Goal: Share content

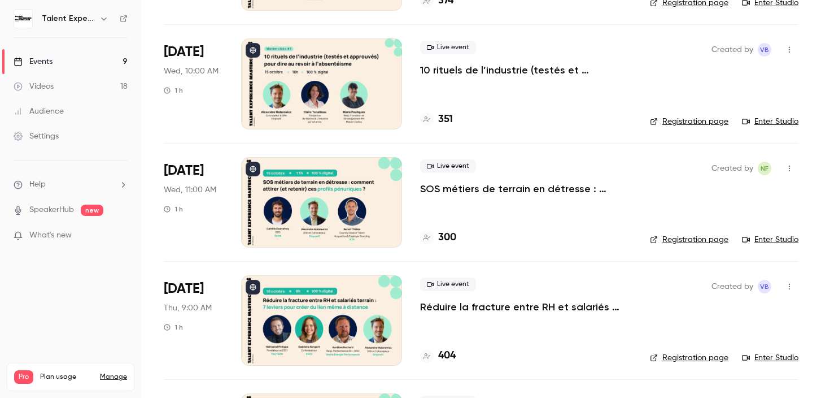
scroll to position [178, 0]
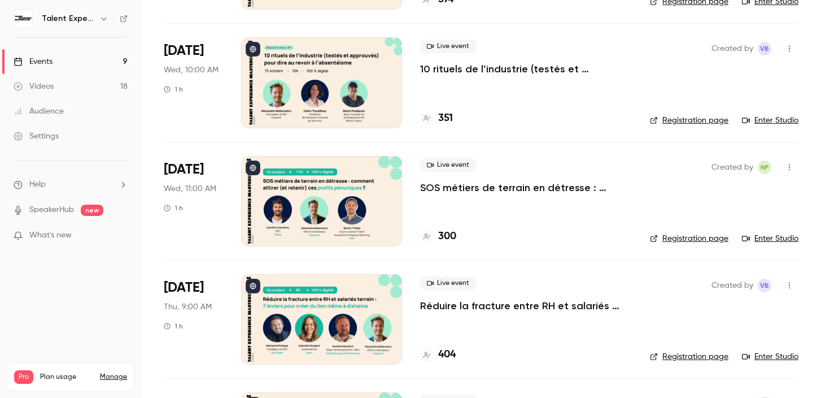
click at [372, 197] on div at bounding box center [321, 201] width 161 height 90
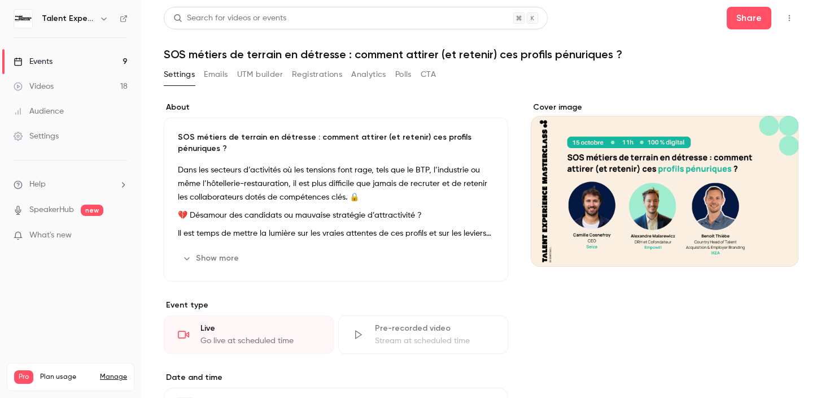
click at [786, 19] on icon "button" at bounding box center [789, 18] width 9 height 8
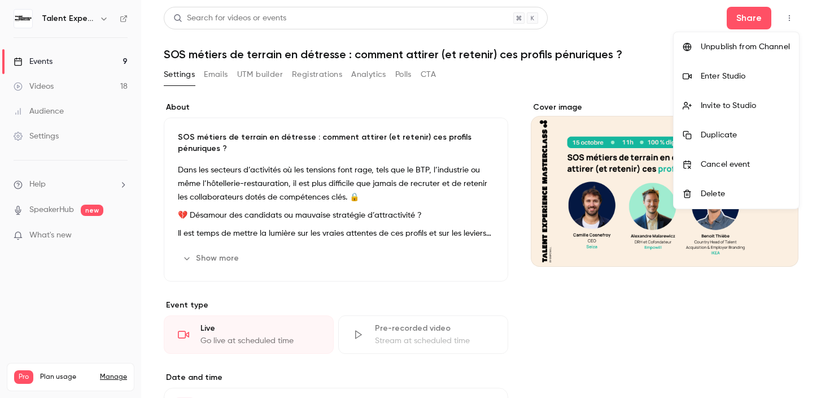
click at [754, 13] on div at bounding box center [410, 199] width 821 height 398
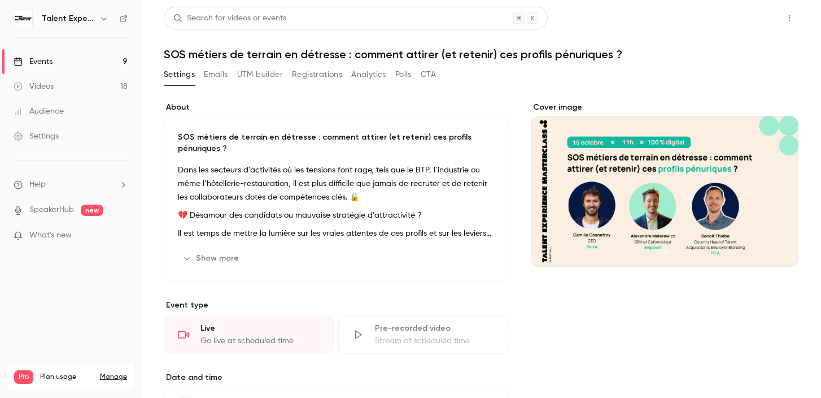
click at [752, 17] on button "Share" at bounding box center [749, 18] width 45 height 23
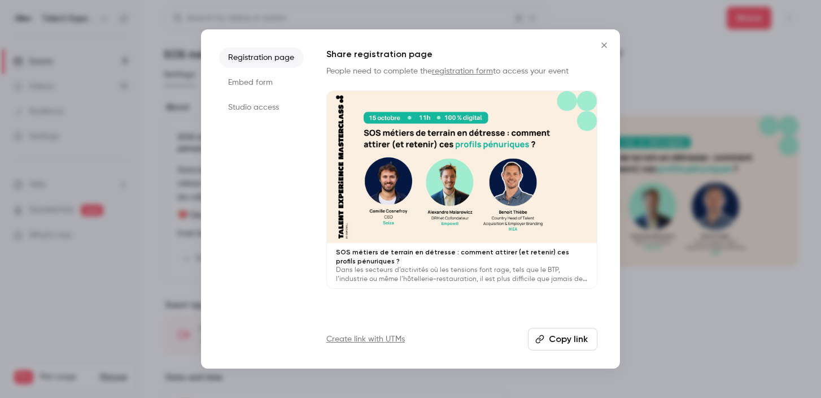
click at [276, 108] on li "Studio access" at bounding box center [261, 107] width 85 height 20
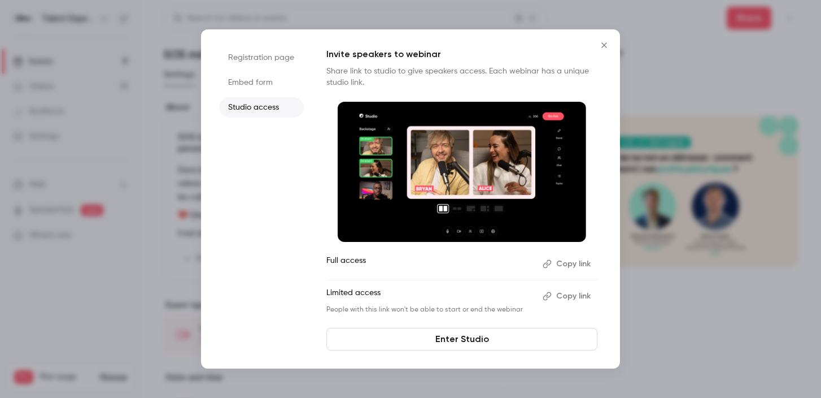
click at [580, 294] on button "Copy link" at bounding box center [567, 296] width 59 height 18
click at [604, 41] on icon "Close" at bounding box center [605, 45] width 14 height 9
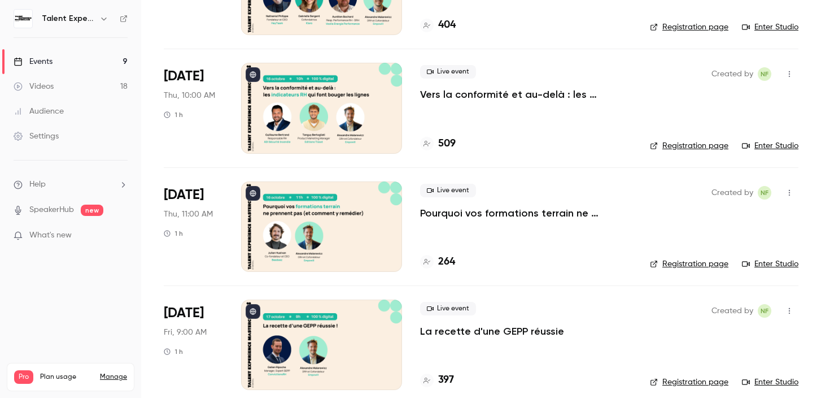
scroll to position [188, 0]
